Goal: Check status: Check status

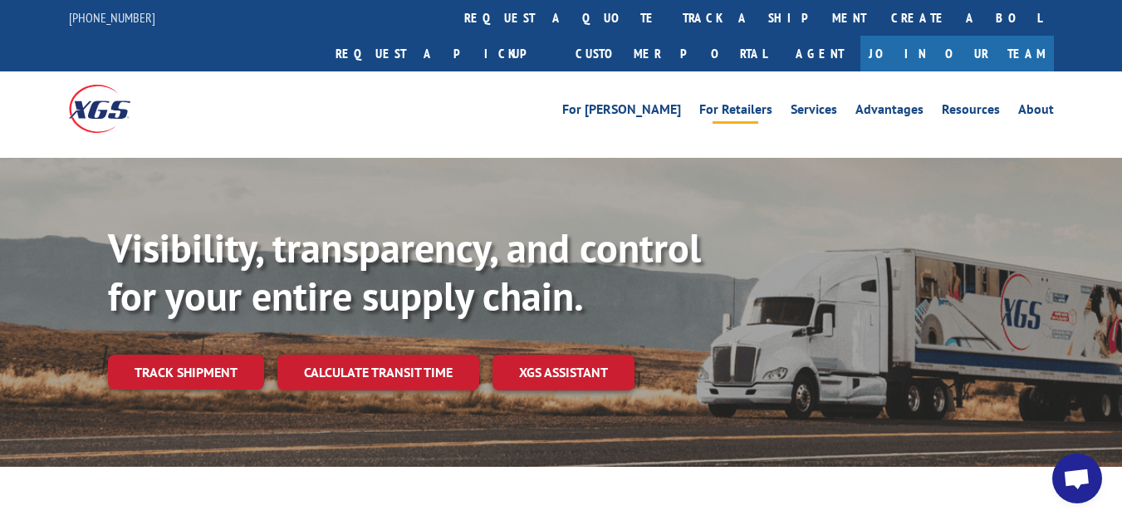
click at [733, 103] on link "For Retailers" at bounding box center [735, 112] width 73 height 18
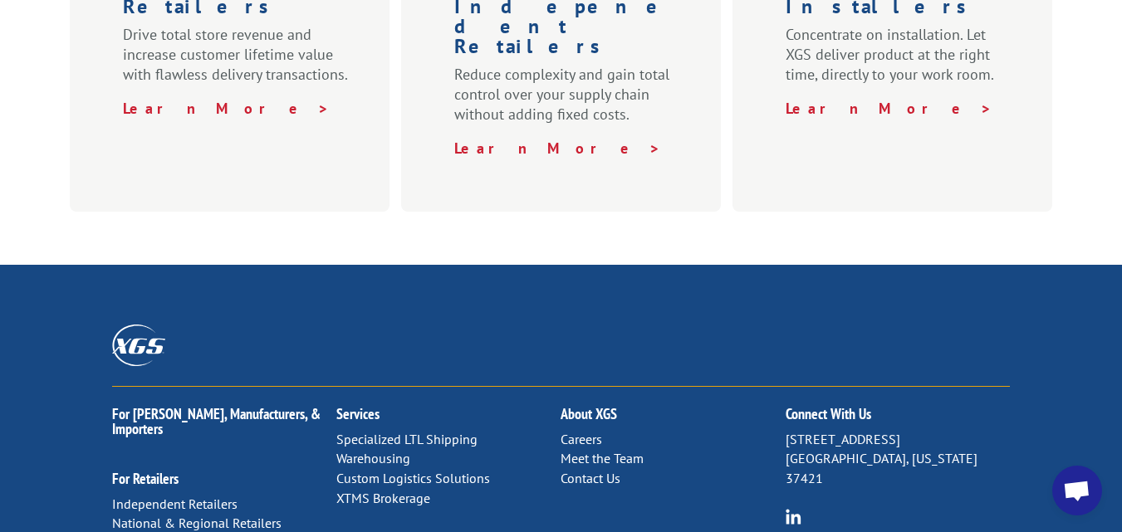
scroll to position [997, 0]
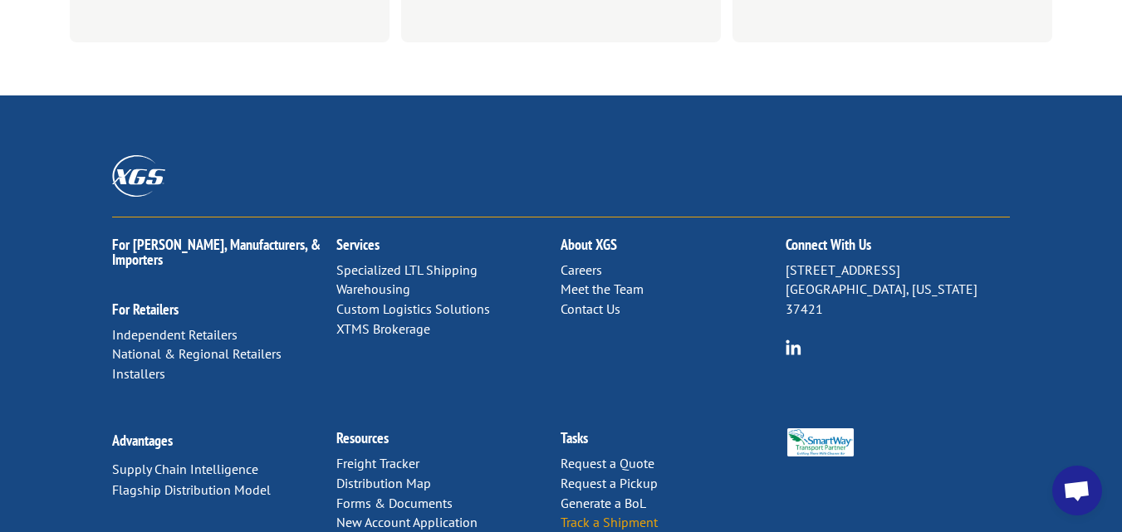
click at [649, 514] on link "Track a Shipment" at bounding box center [609, 522] width 97 height 17
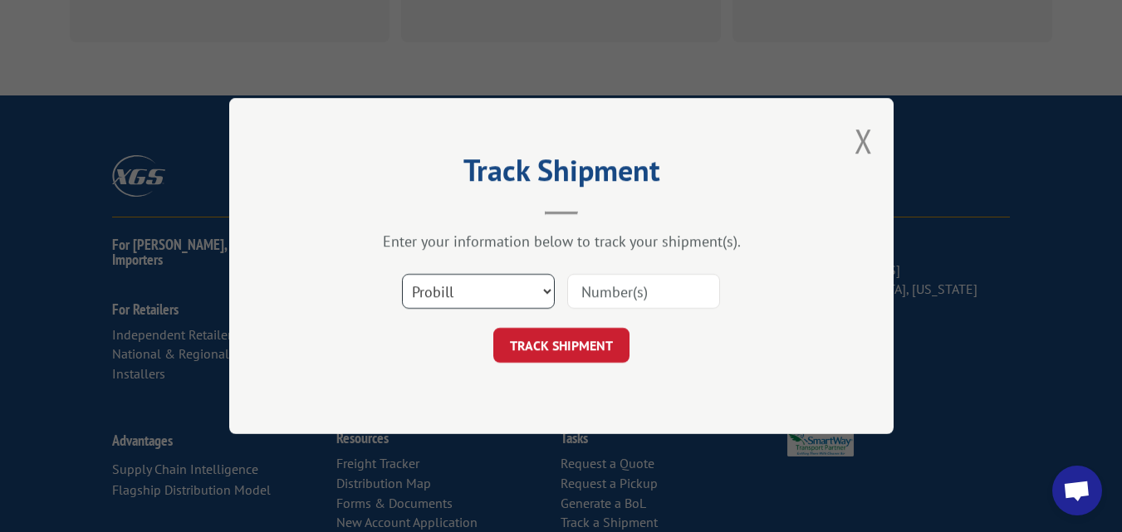
click at [542, 291] on select "Select category... Probill BOL PO" at bounding box center [478, 291] width 153 height 35
select select "bol"
click at [402, 276] on select "Select category... Probill BOL PO" at bounding box center [478, 291] width 153 height 35
click at [650, 297] on input at bounding box center [643, 291] width 153 height 35
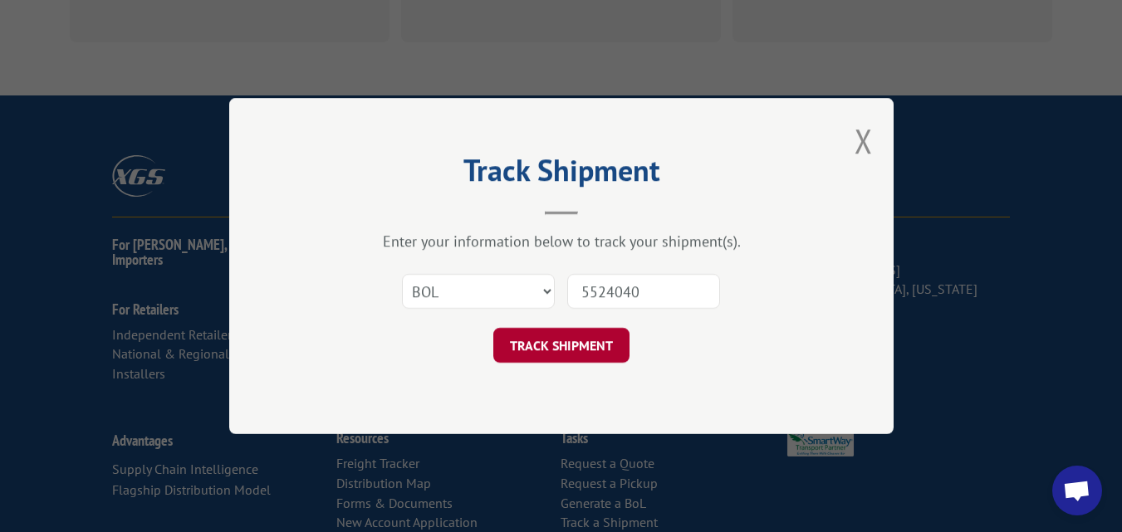
type input "5524040"
click at [577, 342] on button "TRACK SHIPMENT" at bounding box center [561, 345] width 136 height 35
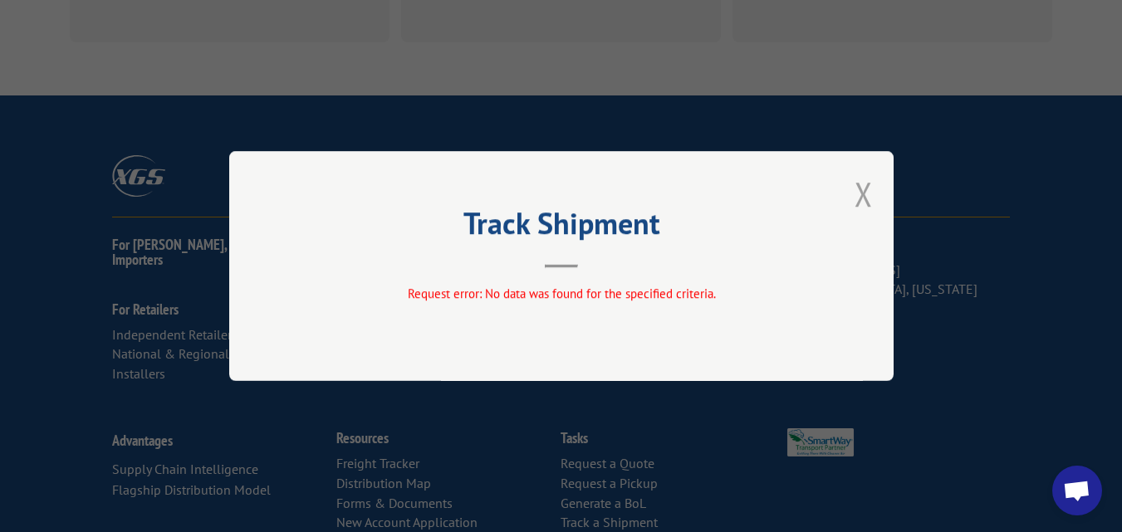
click at [868, 194] on button "Close modal" at bounding box center [864, 194] width 18 height 44
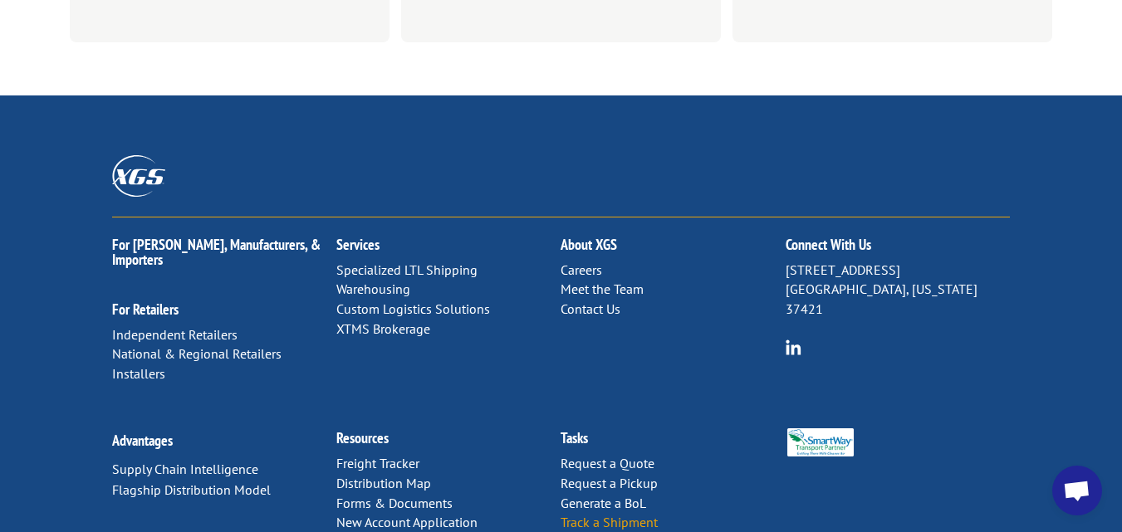
click at [652, 514] on link "Track a Shipment" at bounding box center [609, 522] width 97 height 17
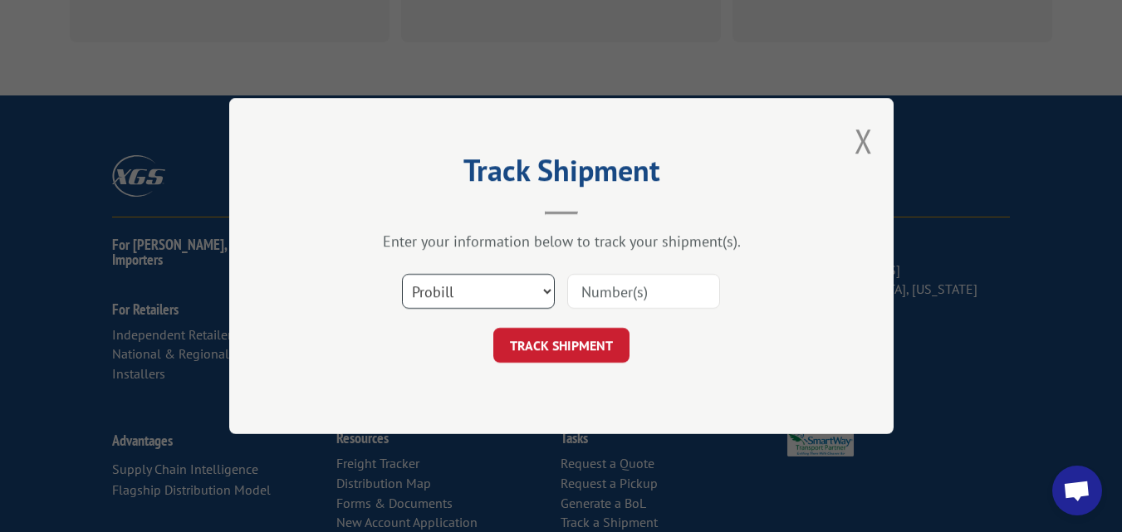
click at [543, 291] on select "Select category... Probill BOL PO" at bounding box center [478, 291] width 153 height 35
select select "po"
click at [402, 276] on select "Select category... Probill BOL PO" at bounding box center [478, 291] width 153 height 35
click at [664, 295] on input at bounding box center [643, 291] width 153 height 35
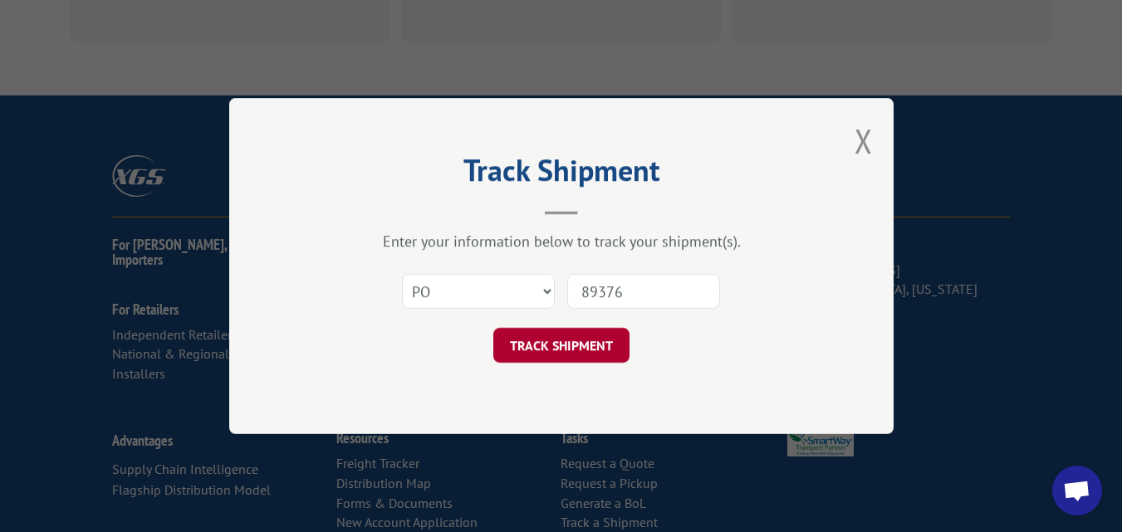
type input "89376"
click at [569, 346] on button "TRACK SHIPMENT" at bounding box center [561, 345] width 136 height 35
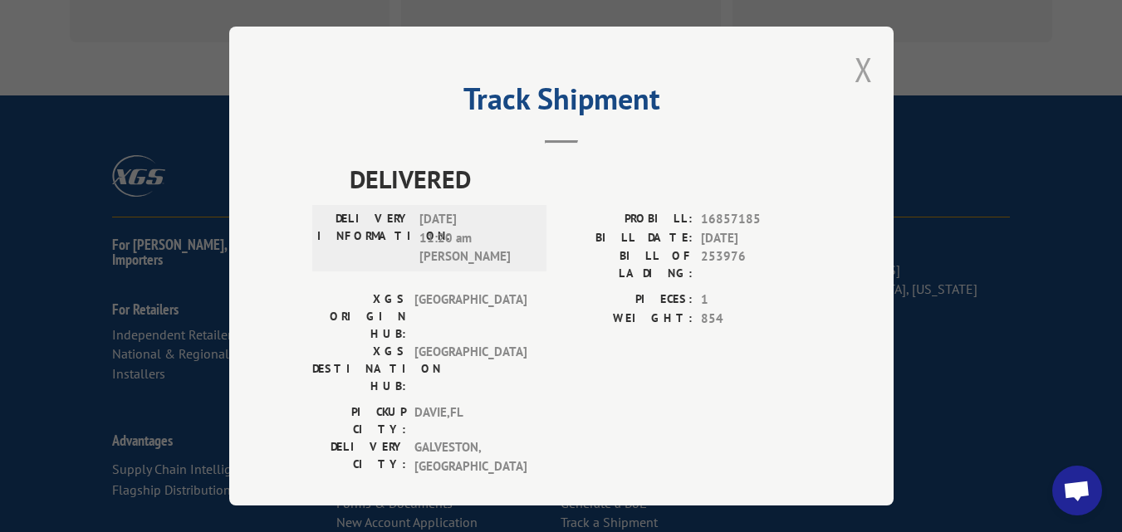
click at [869, 74] on button "Close modal" at bounding box center [864, 69] width 18 height 44
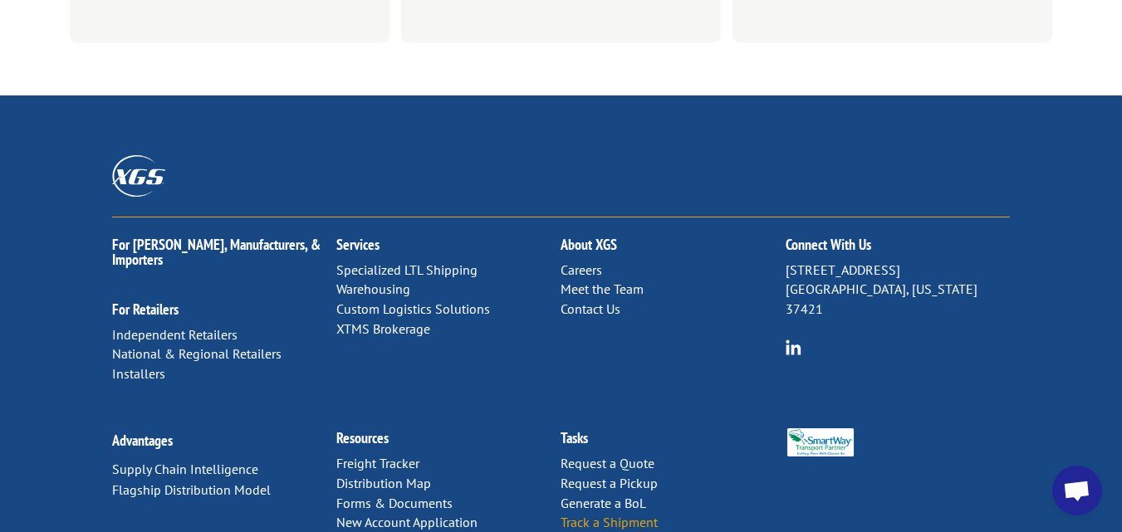
click at [639, 514] on link "Track a Shipment" at bounding box center [609, 522] width 97 height 17
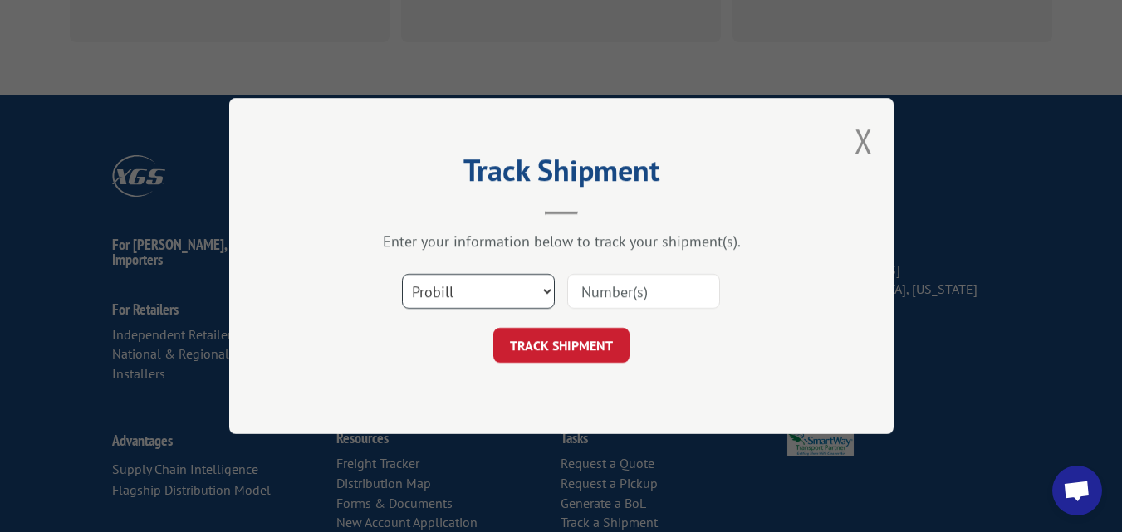
click at [544, 293] on select "Select category... Probill BOL PO" at bounding box center [478, 291] width 153 height 35
click at [402, 276] on select "Select category... Probill BOL PO" at bounding box center [478, 291] width 153 height 35
click at [660, 296] on input at bounding box center [643, 291] width 153 height 35
click at [542, 290] on select "Select category... Probill BOL PO" at bounding box center [478, 291] width 153 height 35
select select "bol"
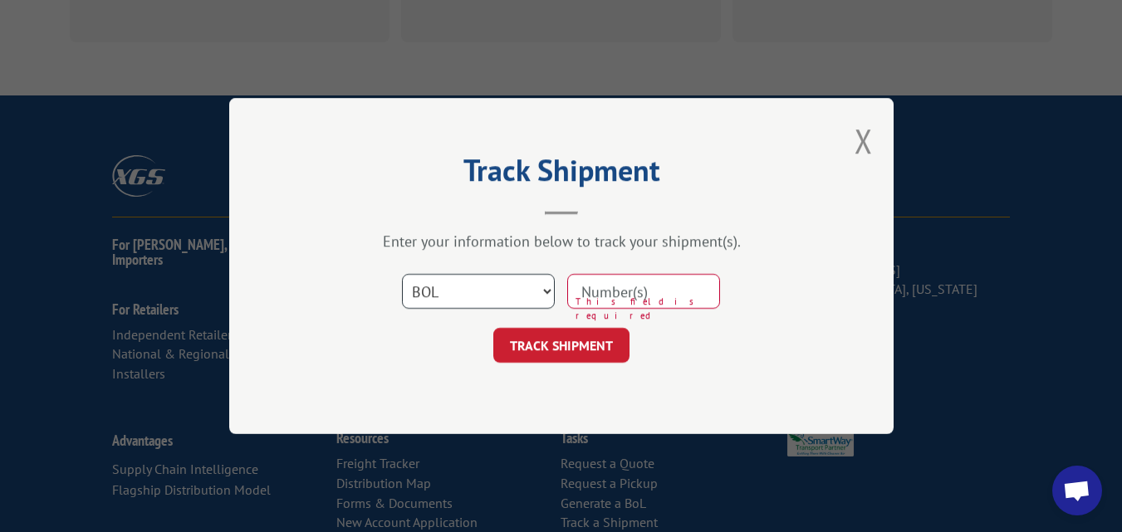
click at [402, 276] on select "Select category... Probill BOL PO" at bounding box center [478, 291] width 153 height 35
click at [525, 289] on select "Select category... Probill BOL PO" at bounding box center [478, 291] width 153 height 35
click at [402, 276] on select "Select category... Probill BOL PO" at bounding box center [478, 291] width 153 height 35
click at [684, 292] on input at bounding box center [643, 291] width 153 height 35
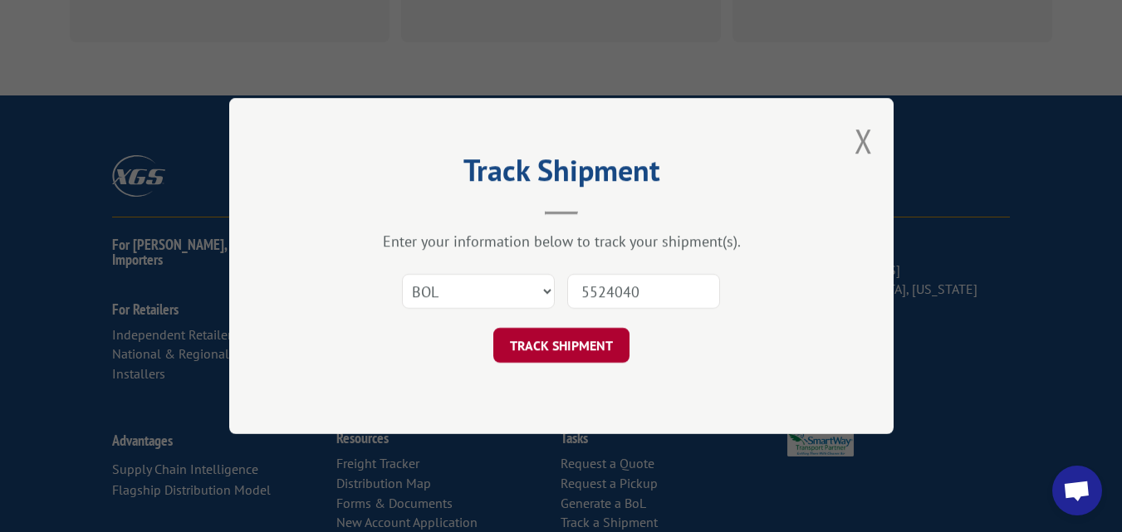
type input "5524040"
click at [557, 343] on button "TRACK SHIPMENT" at bounding box center [561, 345] width 136 height 35
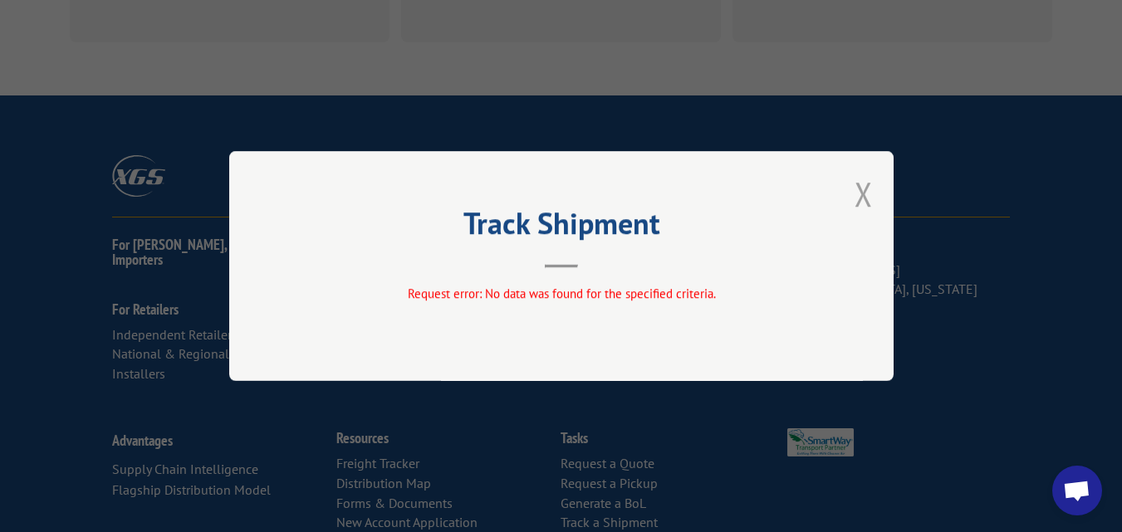
click at [863, 197] on button "Close modal" at bounding box center [864, 194] width 18 height 44
